Goal: Task Accomplishment & Management: Use online tool/utility

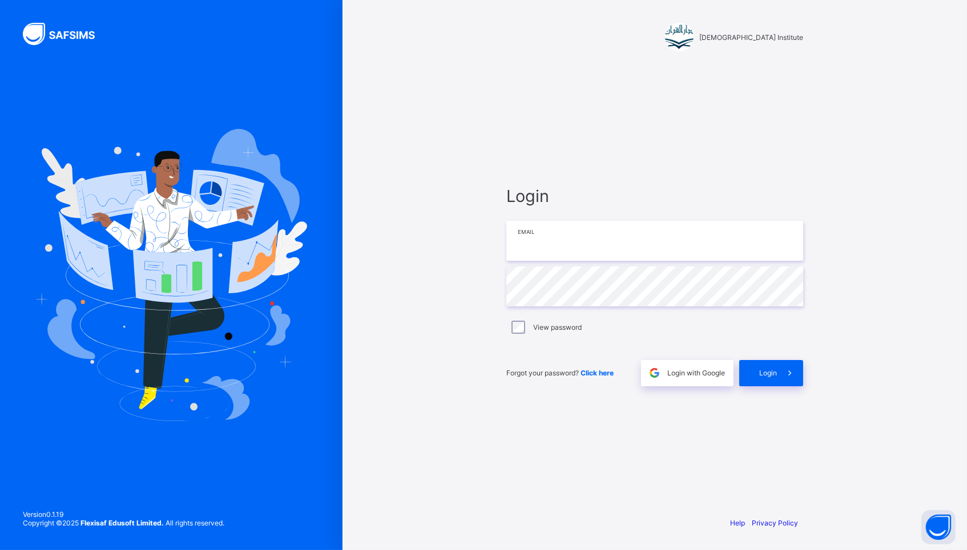
type input "**********"
click at [767, 375] on span "Login" at bounding box center [768, 373] width 18 height 9
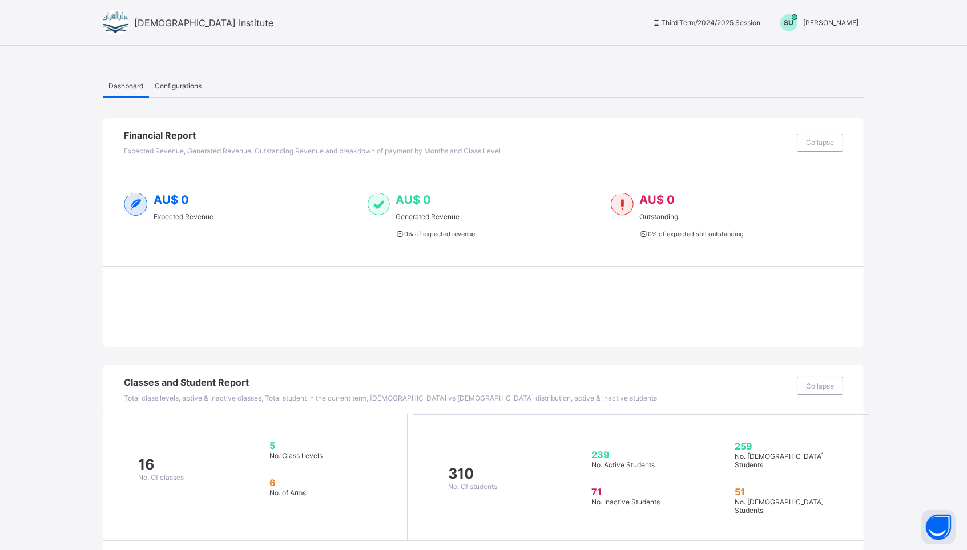
click at [830, 24] on span "[PERSON_NAME]" at bounding box center [830, 22] width 55 height 9
click at [816, 43] on span "Switch to Admin View" at bounding box center [815, 48] width 87 height 13
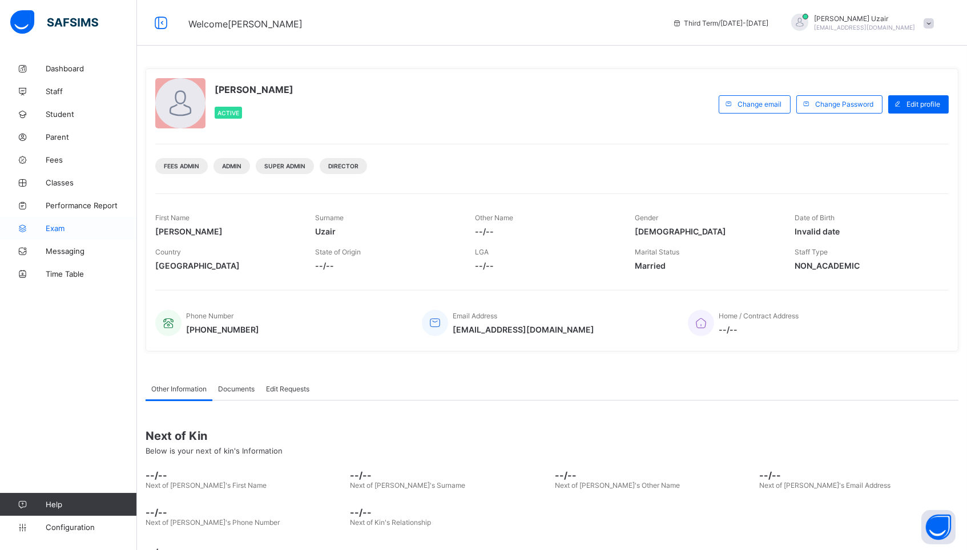
click at [61, 221] on link "Exam" at bounding box center [68, 228] width 137 height 23
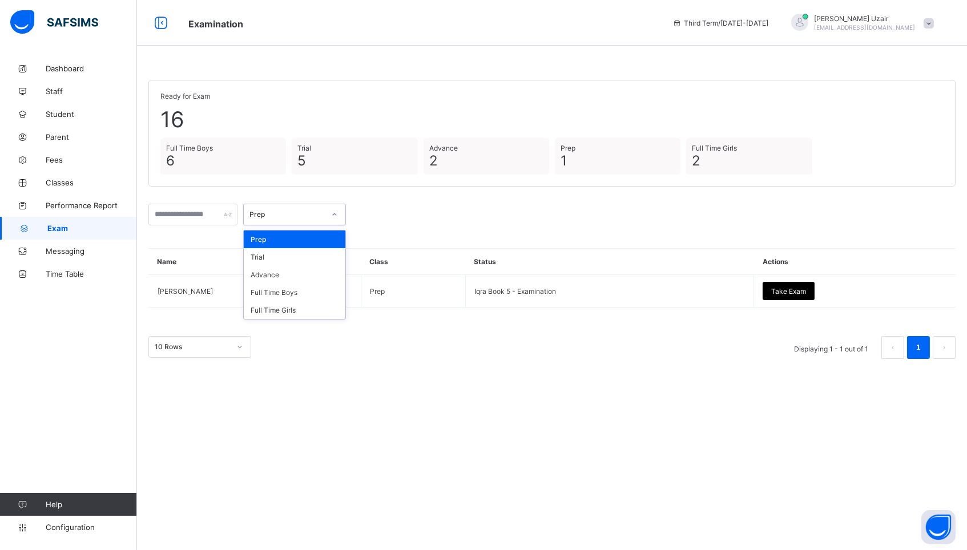
click at [321, 217] on div "Prep" at bounding box center [284, 215] width 80 height 16
click at [302, 305] on div "Full Time Girls" at bounding box center [295, 310] width 102 height 18
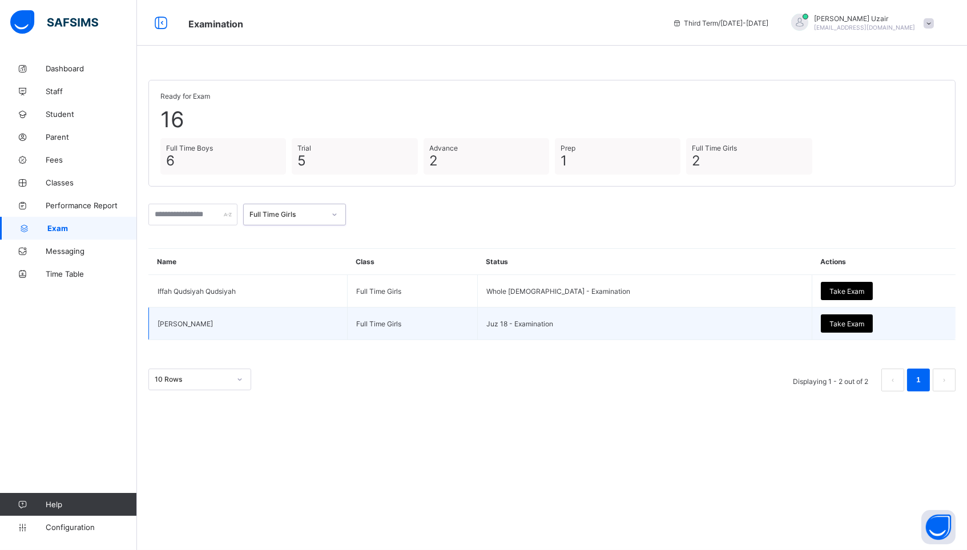
click at [829, 325] on span "Take Exam" at bounding box center [846, 324] width 35 height 9
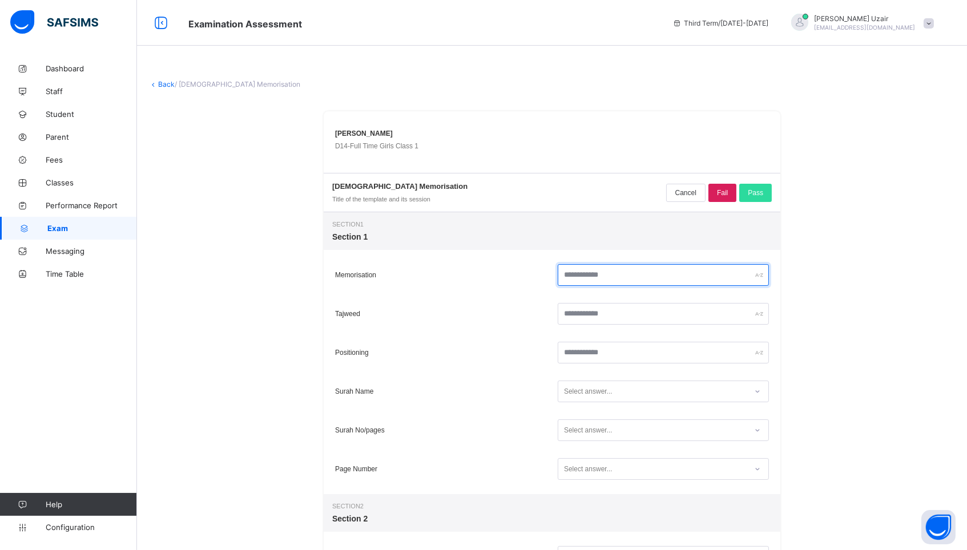
click at [710, 274] on input "text" at bounding box center [662, 275] width 211 height 22
type input "**"
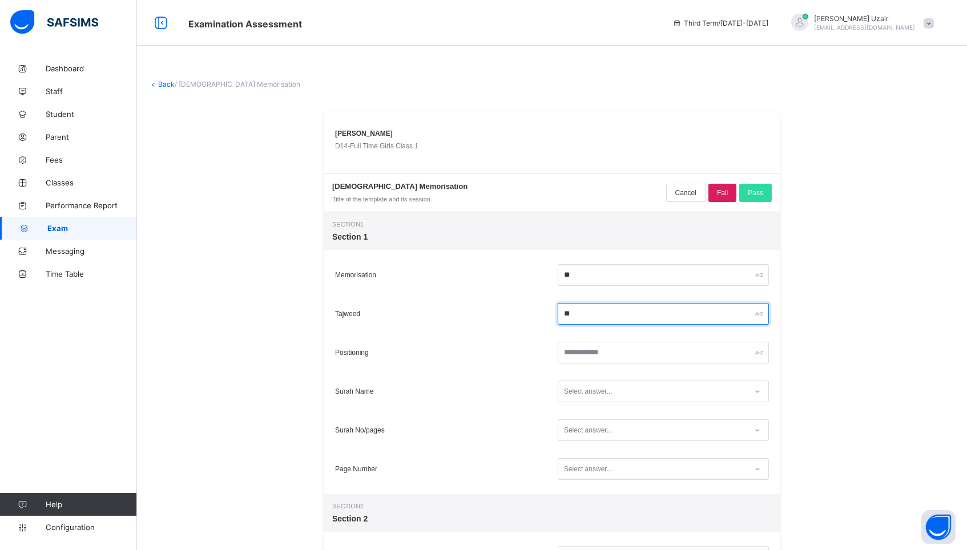
type input "**"
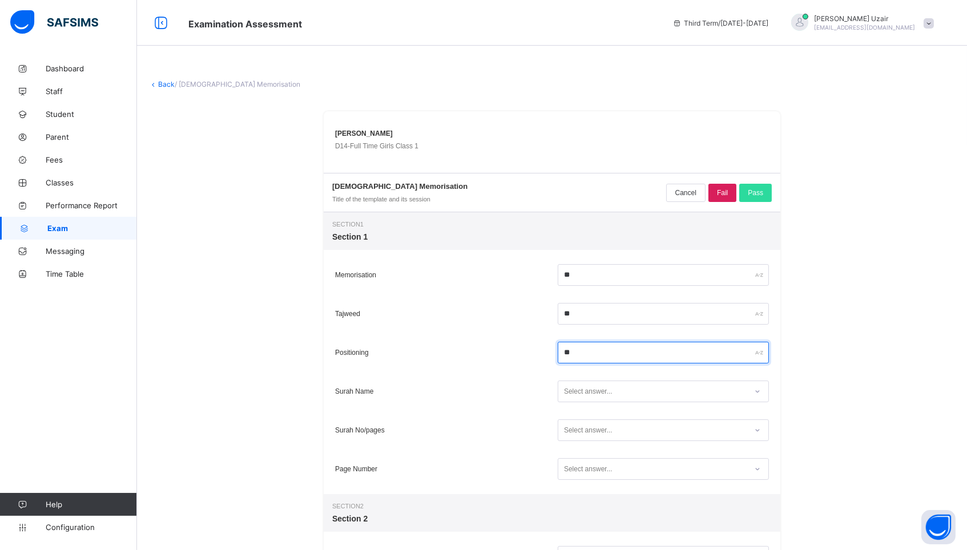
type input "**"
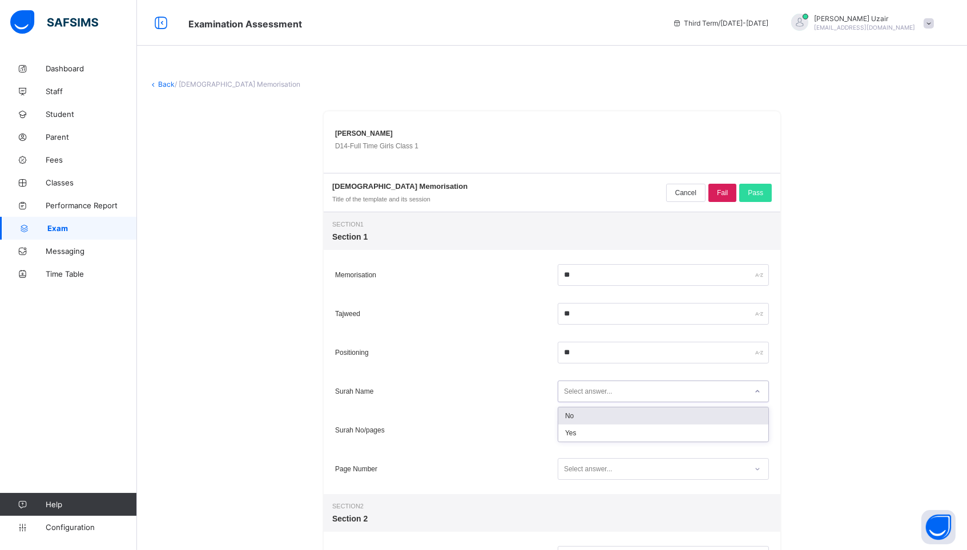
click at [754, 393] on icon at bounding box center [757, 391] width 7 height 11
click at [691, 429] on div "Yes" at bounding box center [663, 433] width 210 height 17
click at [691, 429] on div "Select answer..." at bounding box center [652, 430] width 188 height 15
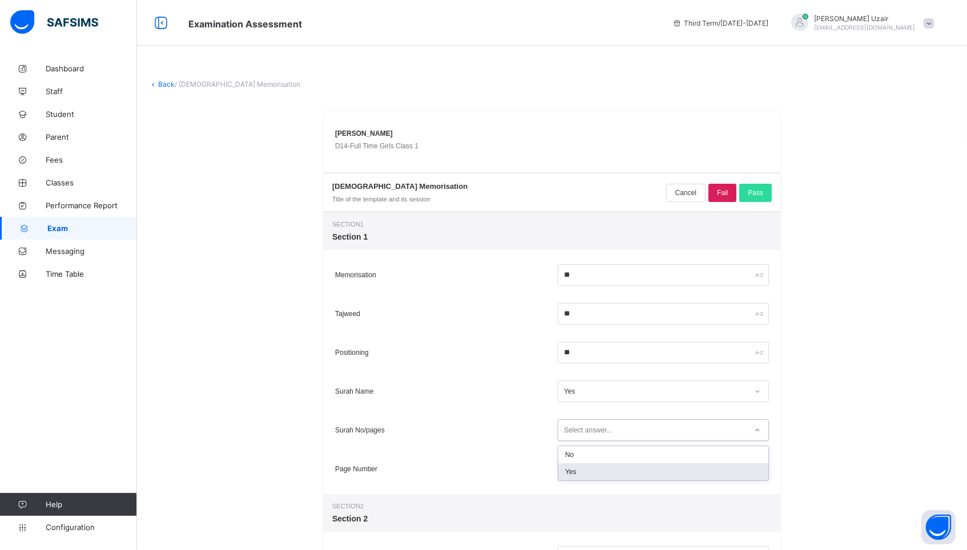
click at [670, 467] on div "Yes" at bounding box center [663, 471] width 210 height 17
click at [670, 467] on div "Select answer..." at bounding box center [652, 469] width 188 height 15
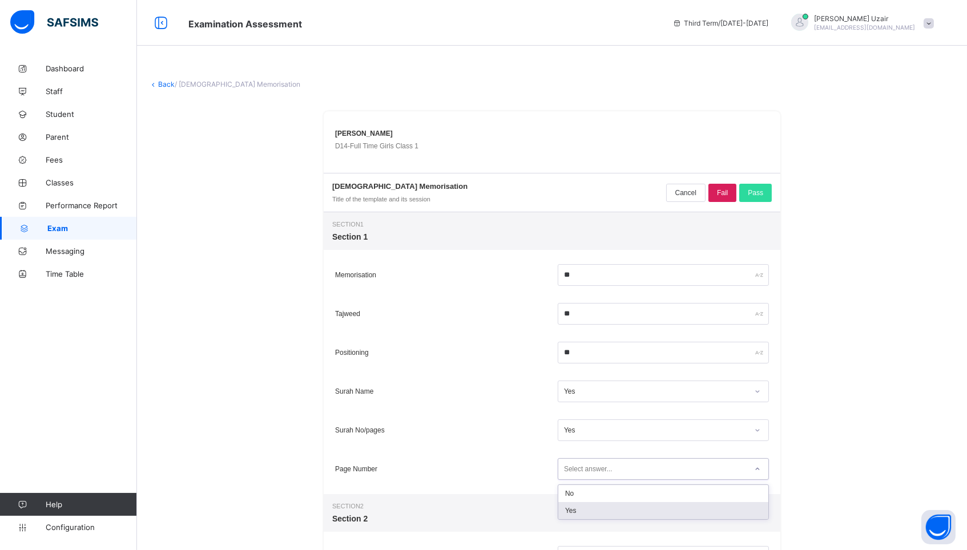
click at [650, 509] on div "Yes" at bounding box center [663, 510] width 210 height 17
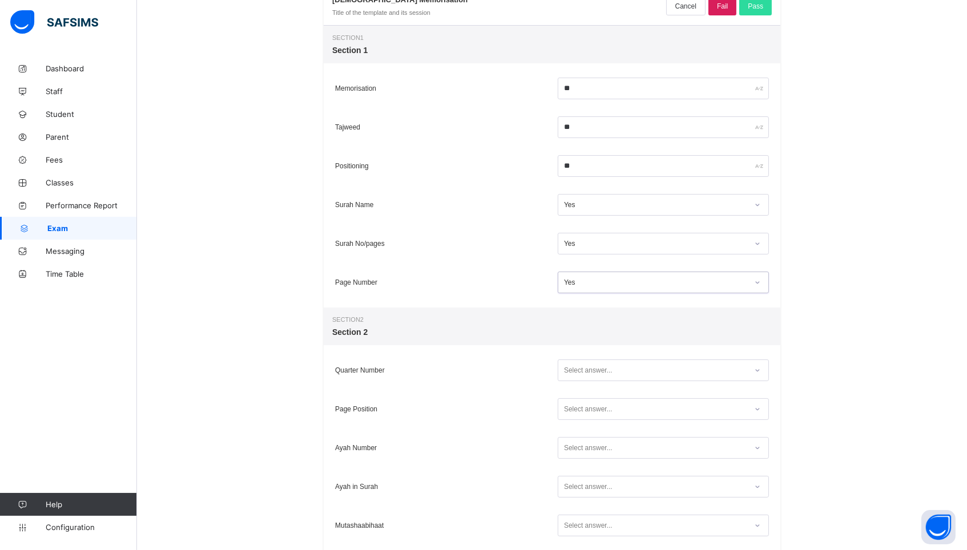
scroll to position [187, 0]
click at [668, 367] on div "Select answer..." at bounding box center [652, 369] width 188 height 15
click at [648, 409] on div "Yes" at bounding box center [663, 411] width 210 height 17
click at [646, 421] on div "Select answer..." at bounding box center [663, 408] width 217 height 27
click at [645, 410] on div "Select answer..." at bounding box center [652, 408] width 188 height 15
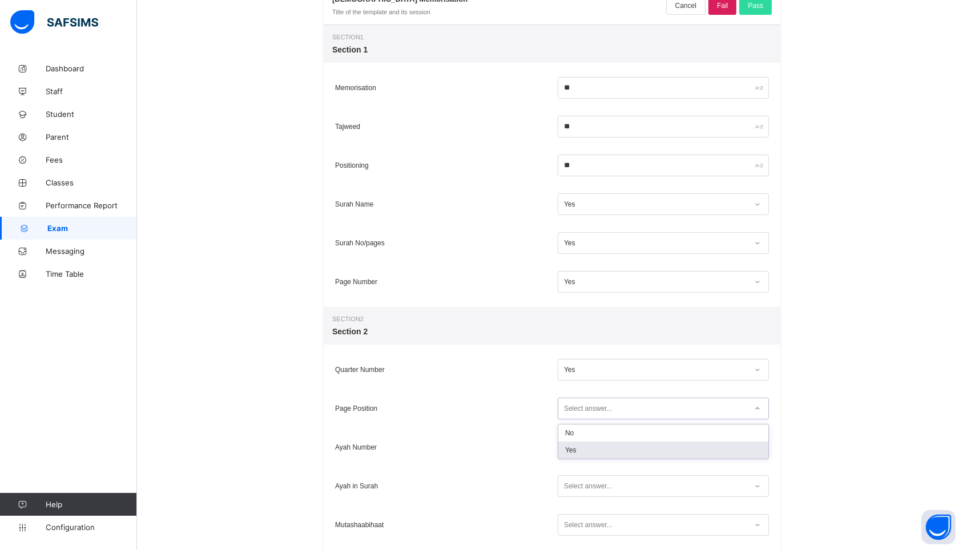
click at [631, 450] on div "Yes" at bounding box center [663, 450] width 210 height 17
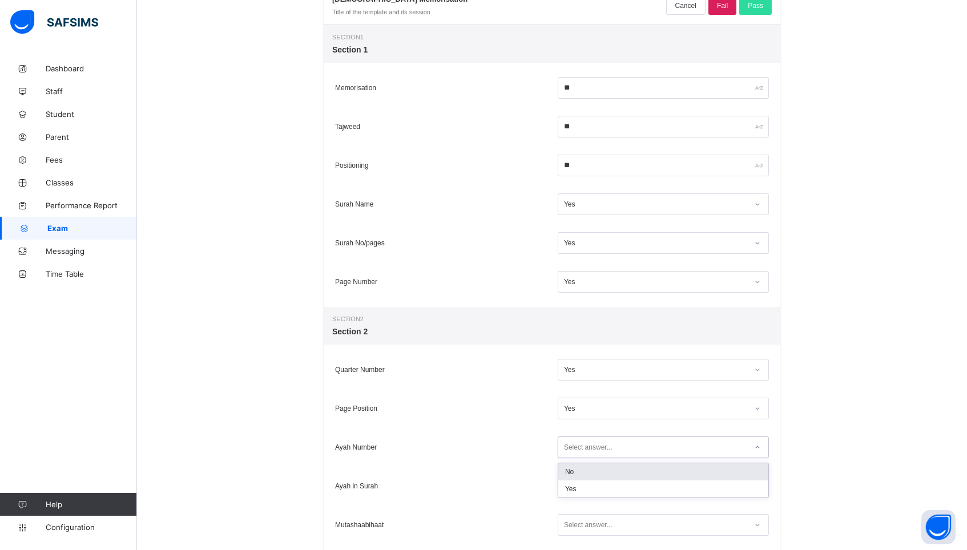
click at [630, 451] on div "Select answer..." at bounding box center [652, 447] width 188 height 15
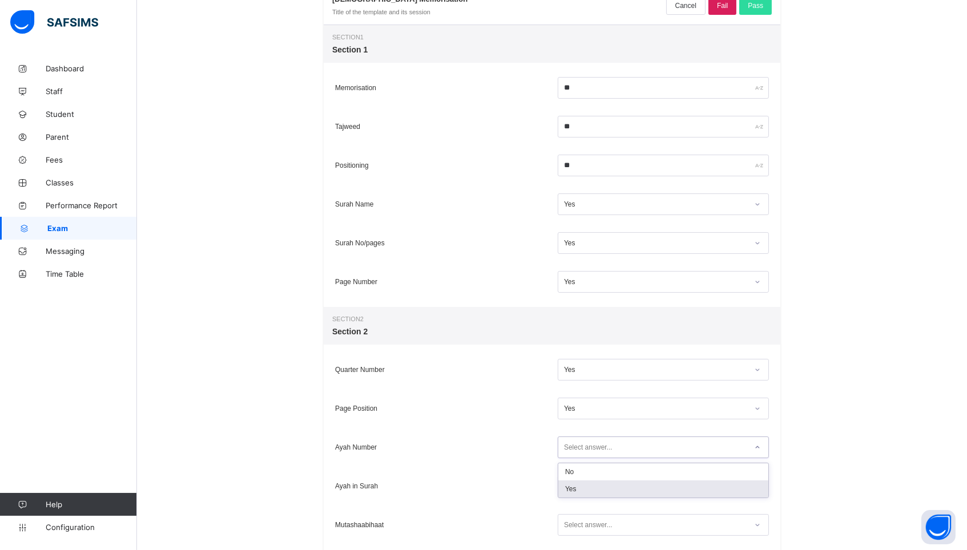
click at [617, 484] on div "Yes" at bounding box center [663, 488] width 210 height 17
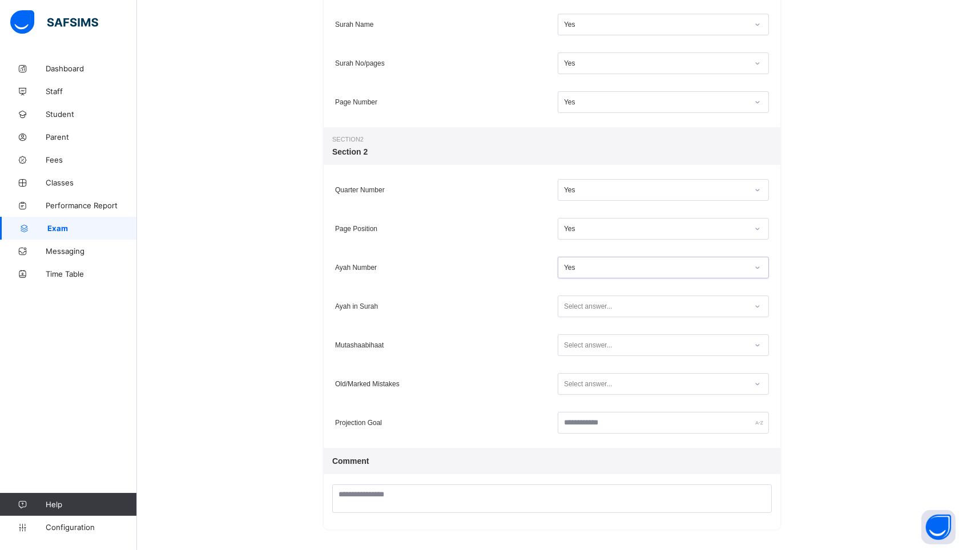
scroll to position [366, 0]
click at [648, 301] on div "Select answer..." at bounding box center [652, 307] width 188 height 15
click at [630, 351] on div "Yes" at bounding box center [663, 348] width 210 height 17
click at [625, 352] on div "Select answer..." at bounding box center [652, 345] width 188 height 15
click at [609, 383] on div "Yes" at bounding box center [663, 387] width 210 height 17
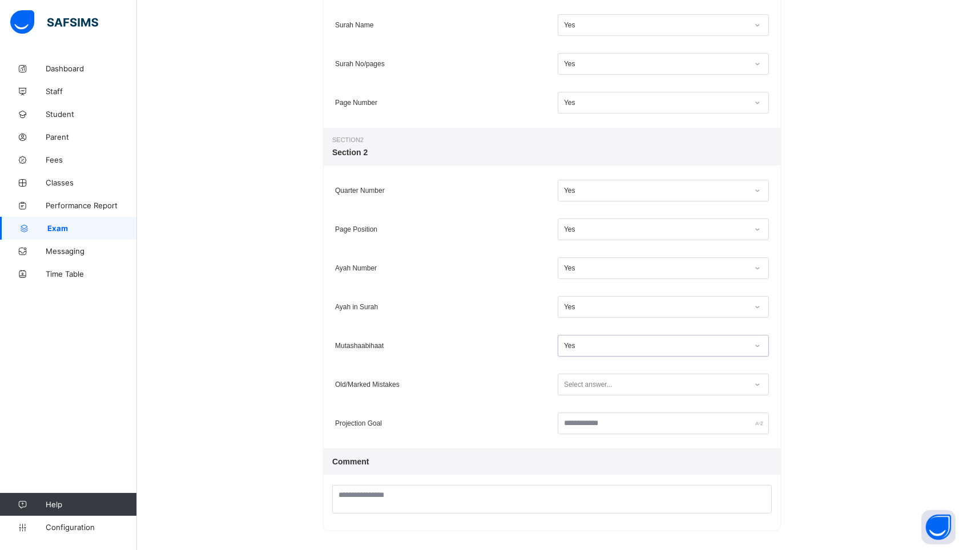
click at [609, 383] on div "Select answer..." at bounding box center [588, 385] width 49 height 22
click at [595, 419] on div "Yes" at bounding box center [663, 426] width 210 height 17
click at [595, 419] on input "text" at bounding box center [662, 424] width 211 height 22
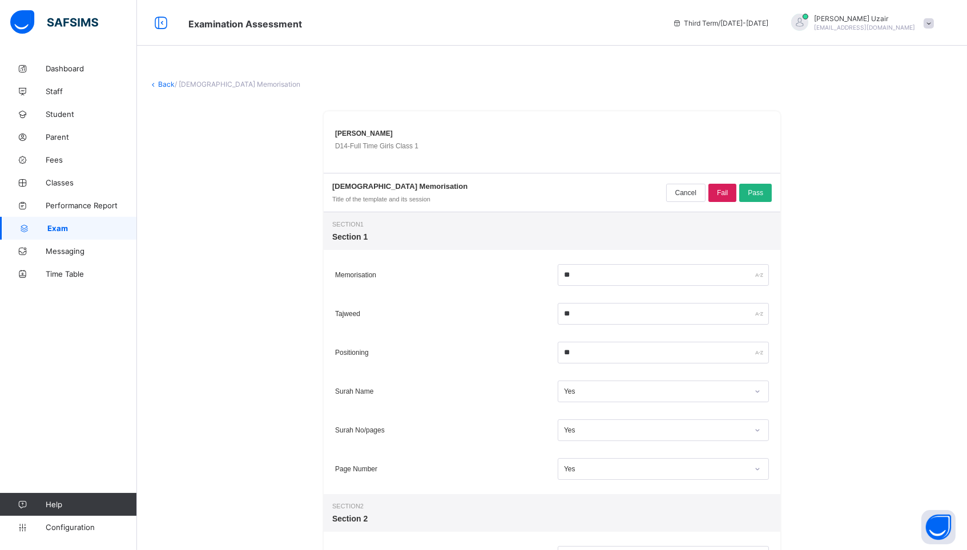
scroll to position [0, 0]
type input "*****"
click at [754, 195] on span "Pass" at bounding box center [754, 193] width 15 height 8
